Goal: Find specific fact: Find specific fact

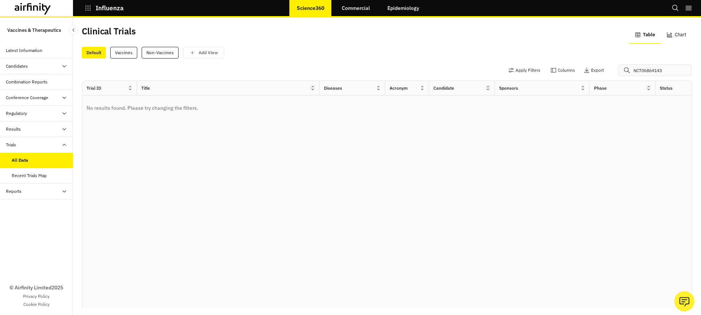
click at [640, 68] on input "NCT06864143" at bounding box center [655, 70] width 73 height 12
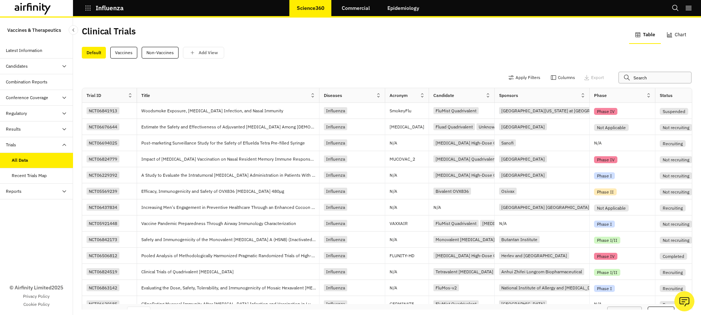
click at [627, 77] on input "text" at bounding box center [655, 78] width 73 height 12
paste input "NCT06864143"
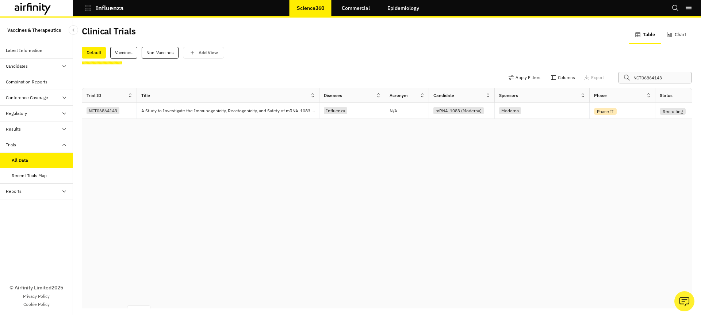
type input "NCT06864143"
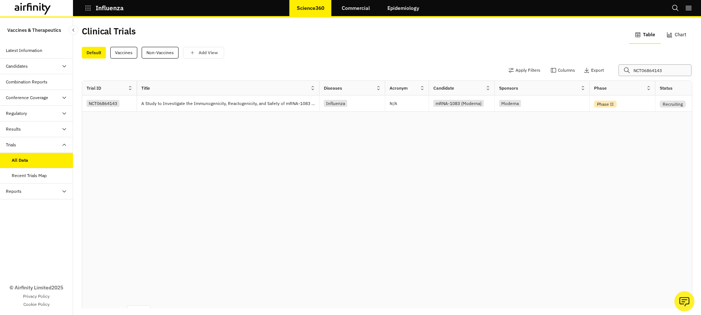
click at [641, 71] on input "NCT06864143" at bounding box center [655, 70] width 73 height 12
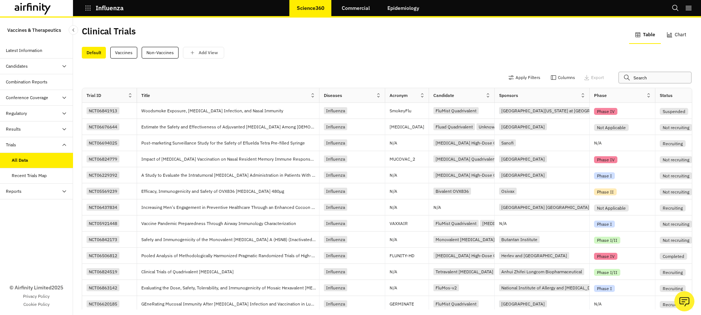
click at [631, 77] on input "text" at bounding box center [655, 78] width 73 height 12
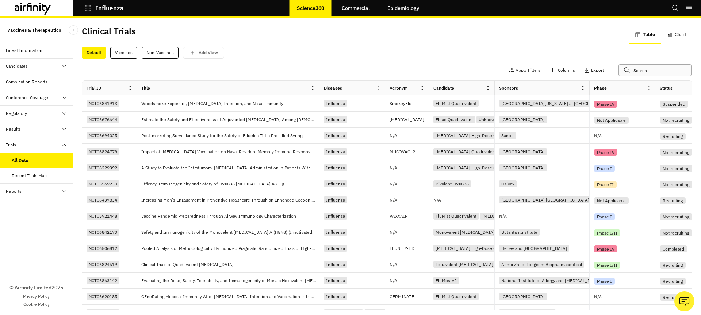
paste input "NCT06508320"
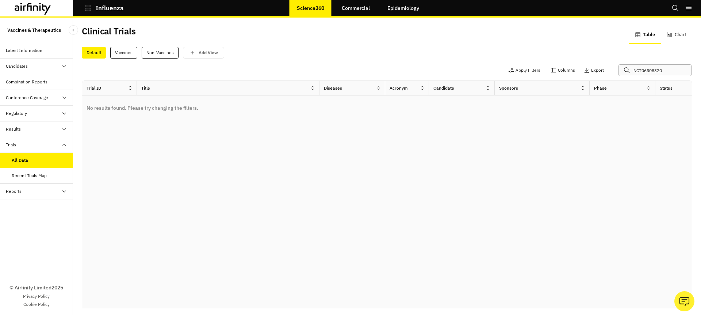
type input "NCT06508320"
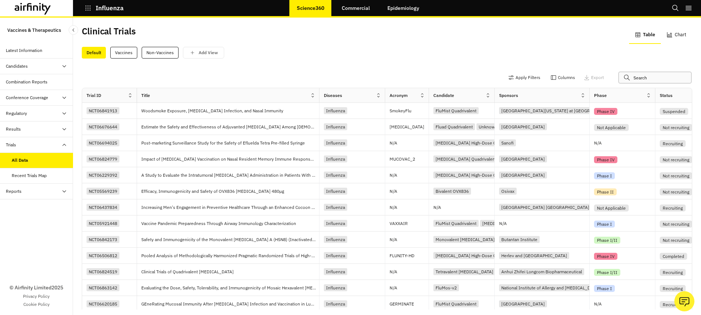
click at [632, 79] on input "text" at bounding box center [655, 78] width 73 height 12
paste input "NCT06508320"
type input "NCT06508320"
